Goal: Information Seeking & Learning: Check status

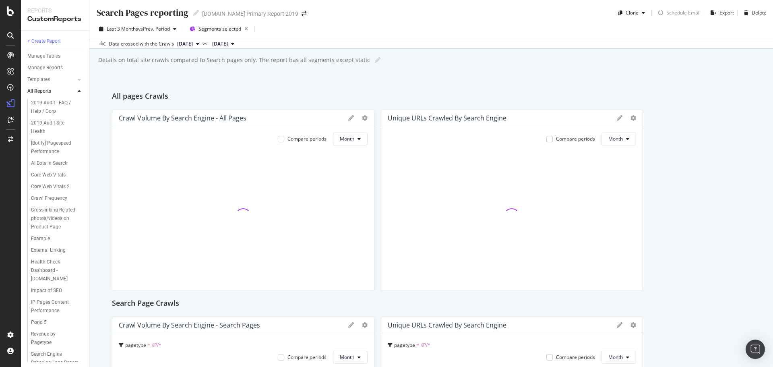
scroll to position [121, 0]
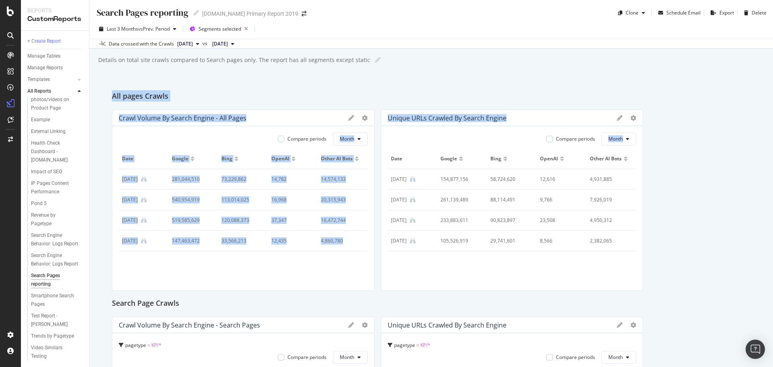
drag, startPoint x: 109, startPoint y: 95, endPoint x: 680, endPoint y: 243, distance: 590.5
click at [680, 243] on div "Search Pages reporting Search Pages reporting [DOMAIN_NAME] Primary Report 2019…" at bounding box center [431, 183] width 684 height 367
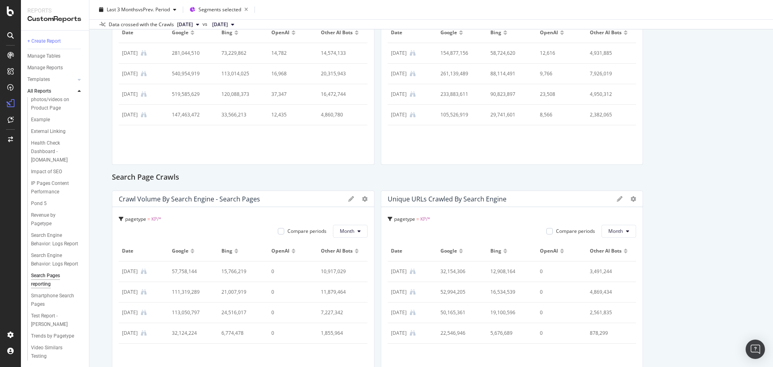
scroll to position [161, 0]
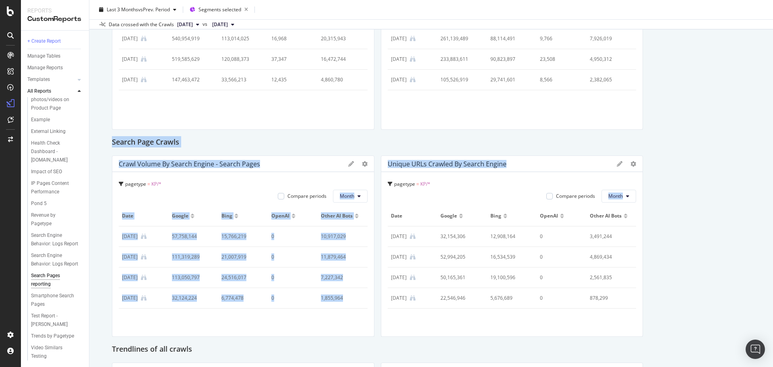
drag, startPoint x: 110, startPoint y: 137, endPoint x: 672, endPoint y: 275, distance: 579.0
click at [667, 277] on div "Search Pages reporting Search Pages reporting [DOMAIN_NAME] Primary Report 2019…" at bounding box center [431, 183] width 684 height 367
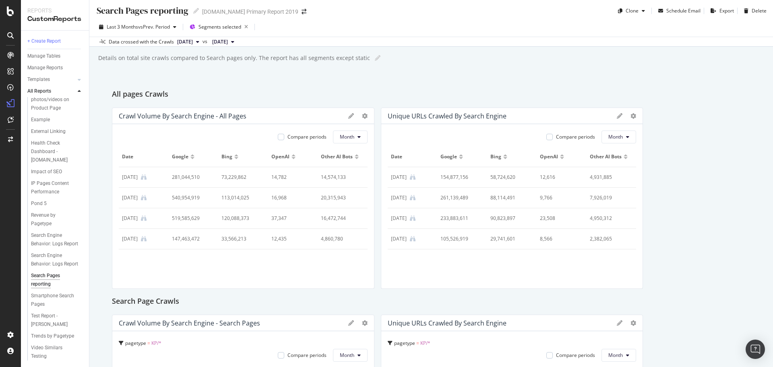
scroll to position [0, 0]
click at [362, 116] on icon at bounding box center [365, 118] width 6 height 6
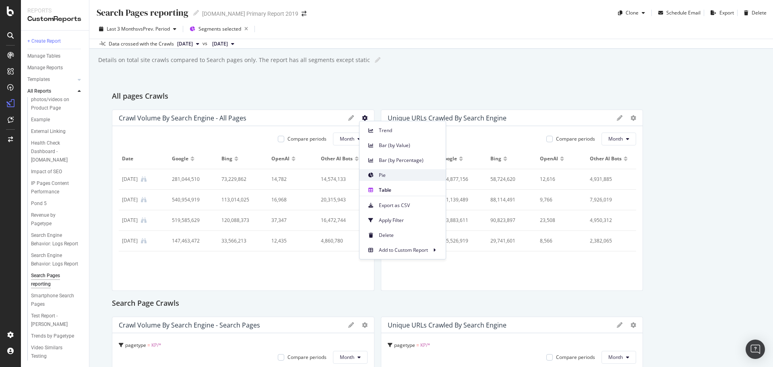
click at [385, 175] on span "Pie" at bounding box center [409, 175] width 60 height 7
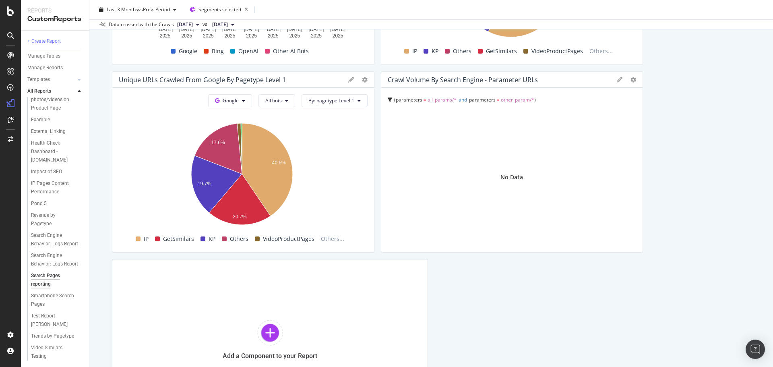
scroll to position [811, 0]
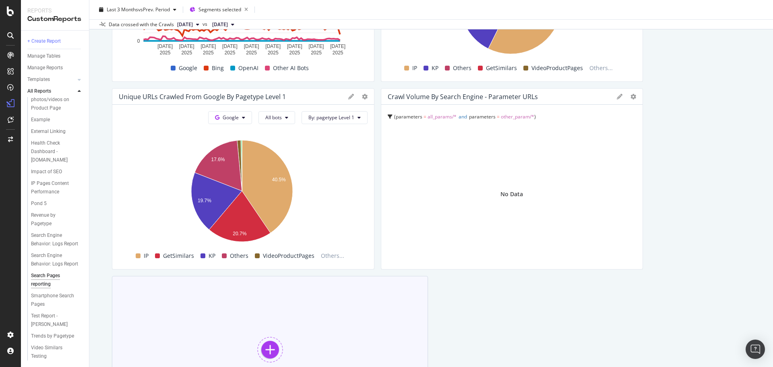
click at [263, 342] on div at bounding box center [270, 350] width 26 height 26
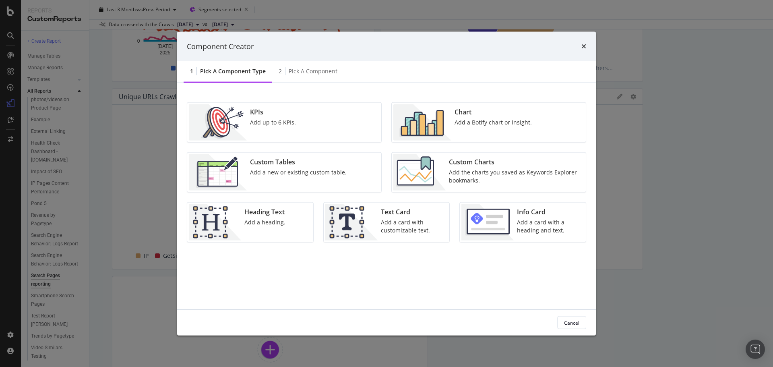
click at [256, 123] on div "Add up to 6 KPIs." at bounding box center [273, 122] width 46 height 8
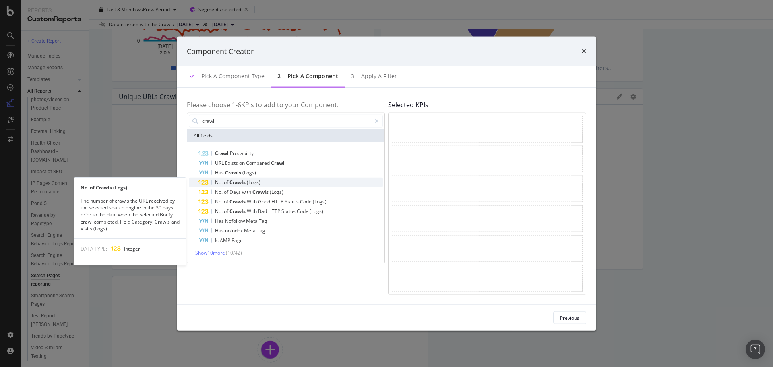
type input "crawl"
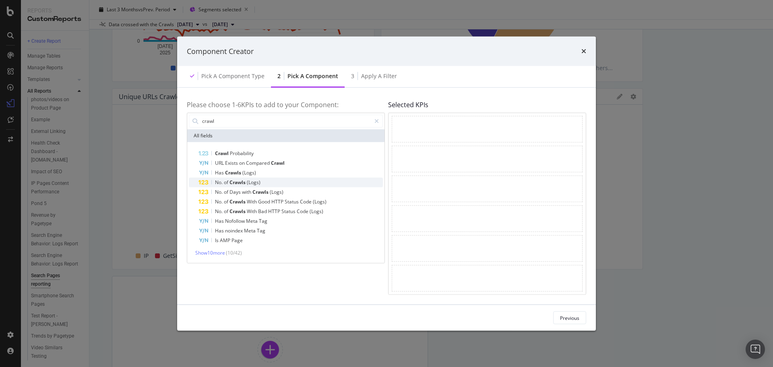
click at [246, 182] on span "Crawls" at bounding box center [238, 181] width 17 height 7
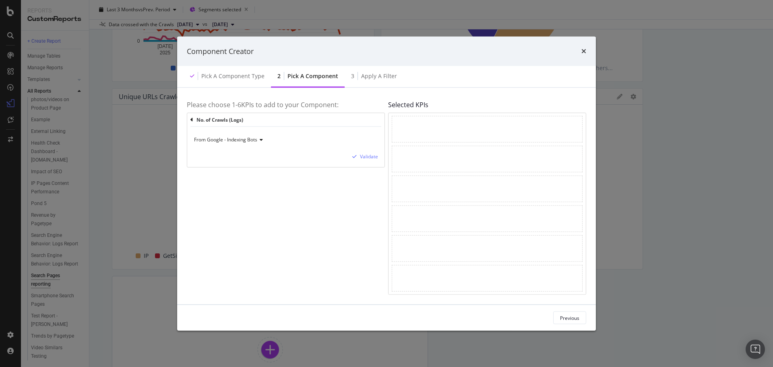
click at [244, 139] on span "From Google - Indexing Bots" at bounding box center [225, 139] width 63 height 7
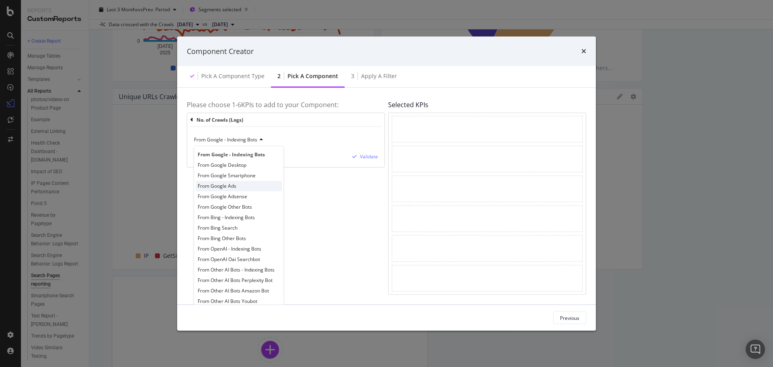
scroll to position [0, 0]
click at [255, 211] on div "From Google Other Bots" at bounding box center [239, 208] width 86 height 10
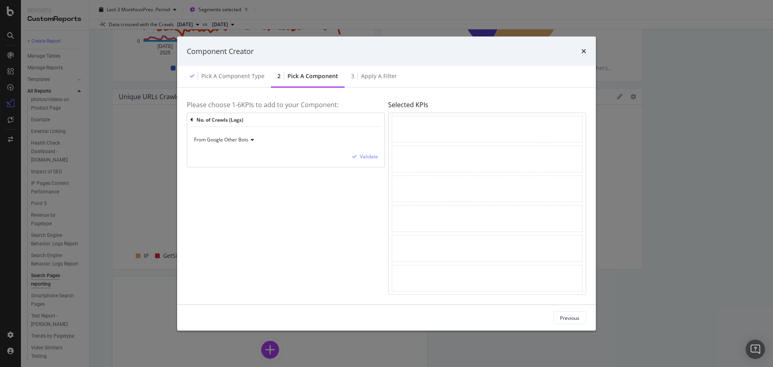
click at [250, 136] on div "From Google Other Bots" at bounding box center [286, 139] width 184 height 13
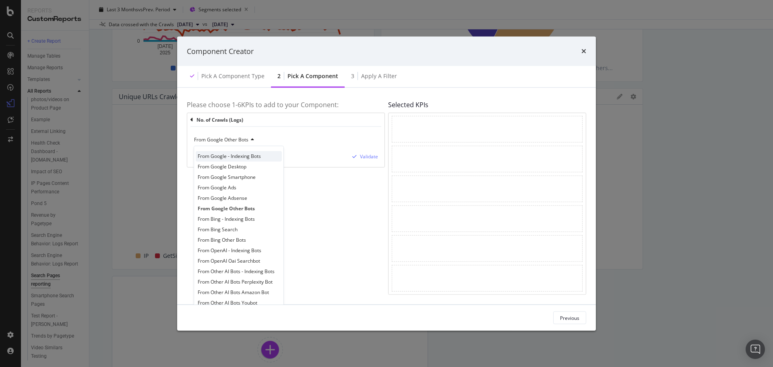
click at [250, 156] on span "From Google - Indexing Bots" at bounding box center [229, 156] width 63 height 7
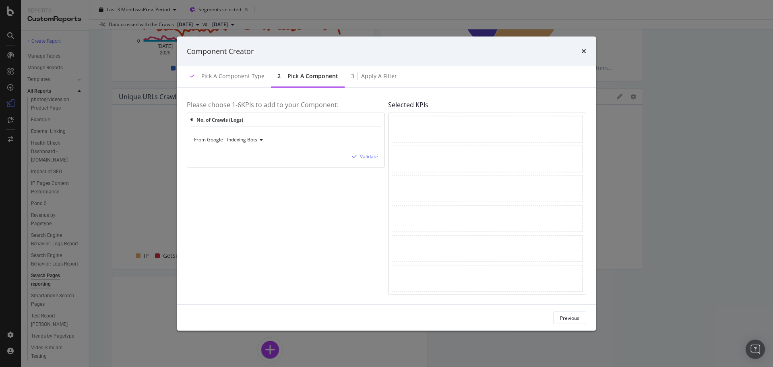
click at [253, 141] on span "From Google - Indexing Bots" at bounding box center [225, 139] width 63 height 7
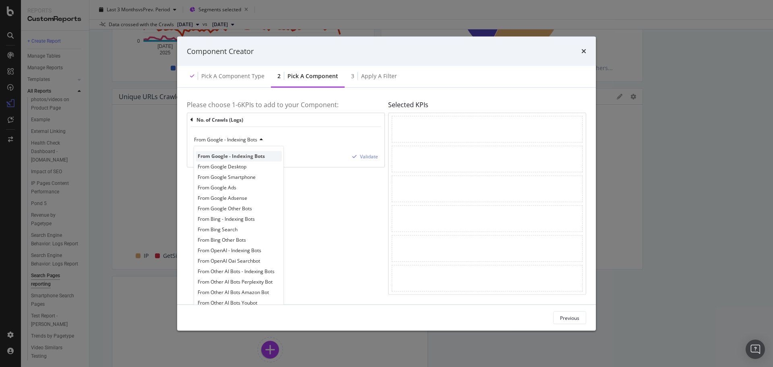
click at [255, 156] on span "From Google - Indexing Bots" at bounding box center [231, 156] width 67 height 7
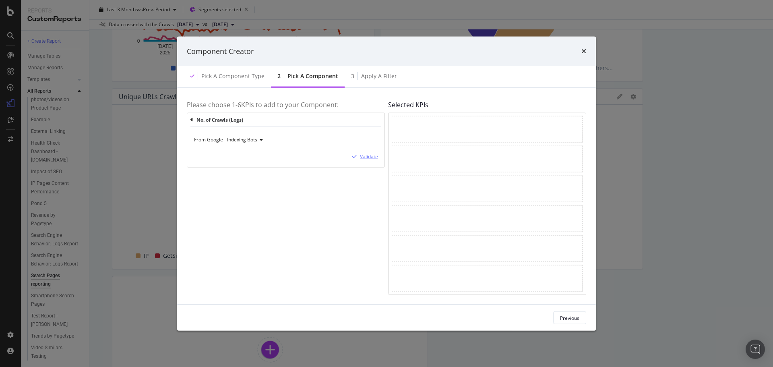
click at [373, 159] on div "Validate" at bounding box center [369, 156] width 18 height 7
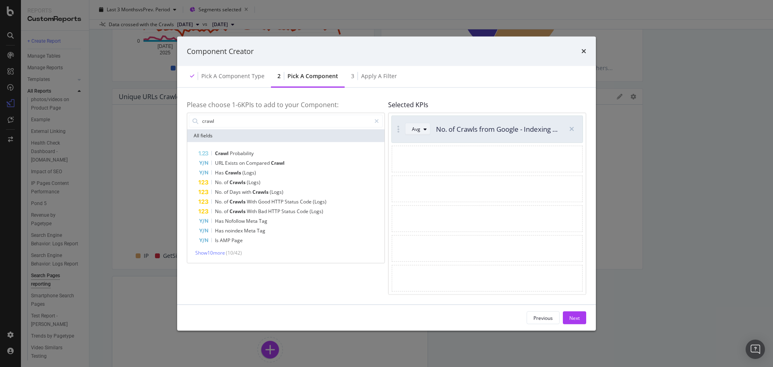
click at [411, 132] on button "Avg" at bounding box center [417, 128] width 25 height 13
click at [424, 155] on div "Sum" at bounding box center [420, 155] width 10 height 7
click at [573, 317] on div "Next" at bounding box center [574, 317] width 10 height 7
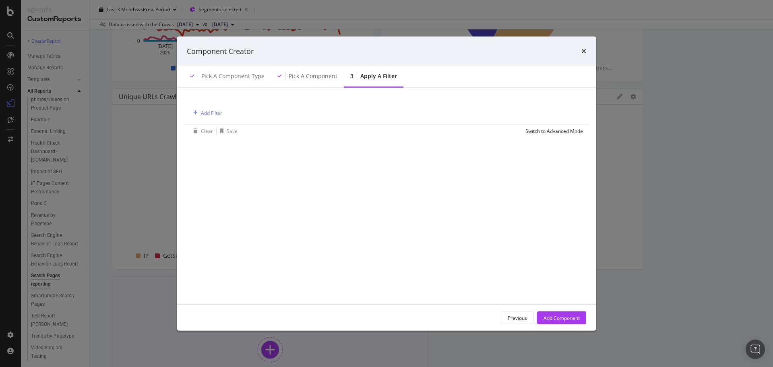
drag, startPoint x: 573, startPoint y: 317, endPoint x: 449, endPoint y: 277, distance: 130.5
click at [573, 317] on div "Add Component" at bounding box center [562, 317] width 36 height 7
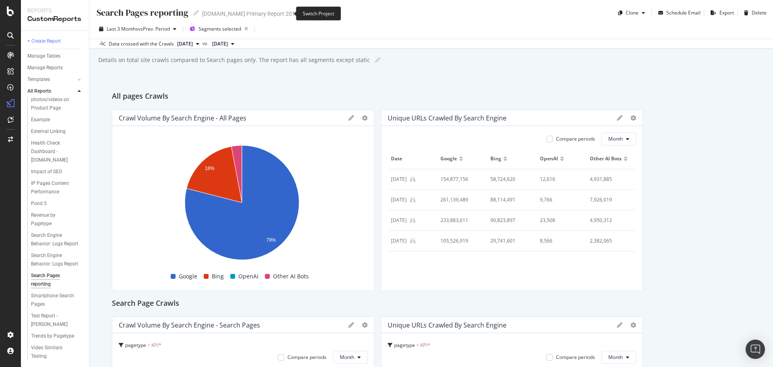
click at [302, 12] on icon "arrow-right-arrow-left" at bounding box center [304, 14] width 5 height 6
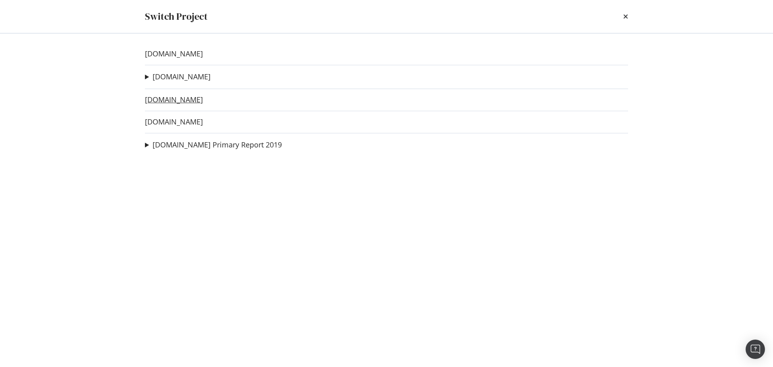
click at [173, 96] on link "[DOMAIN_NAME]" at bounding box center [174, 99] width 58 height 8
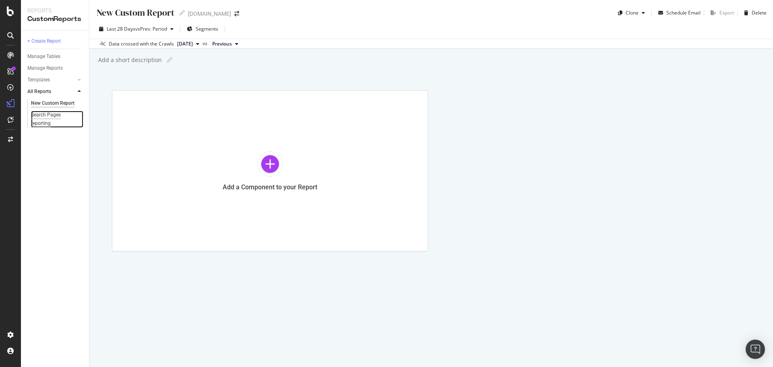
click at [47, 118] on div "Search Pages reporting" at bounding box center [53, 119] width 45 height 17
